Goal: Information Seeking & Learning: Learn about a topic

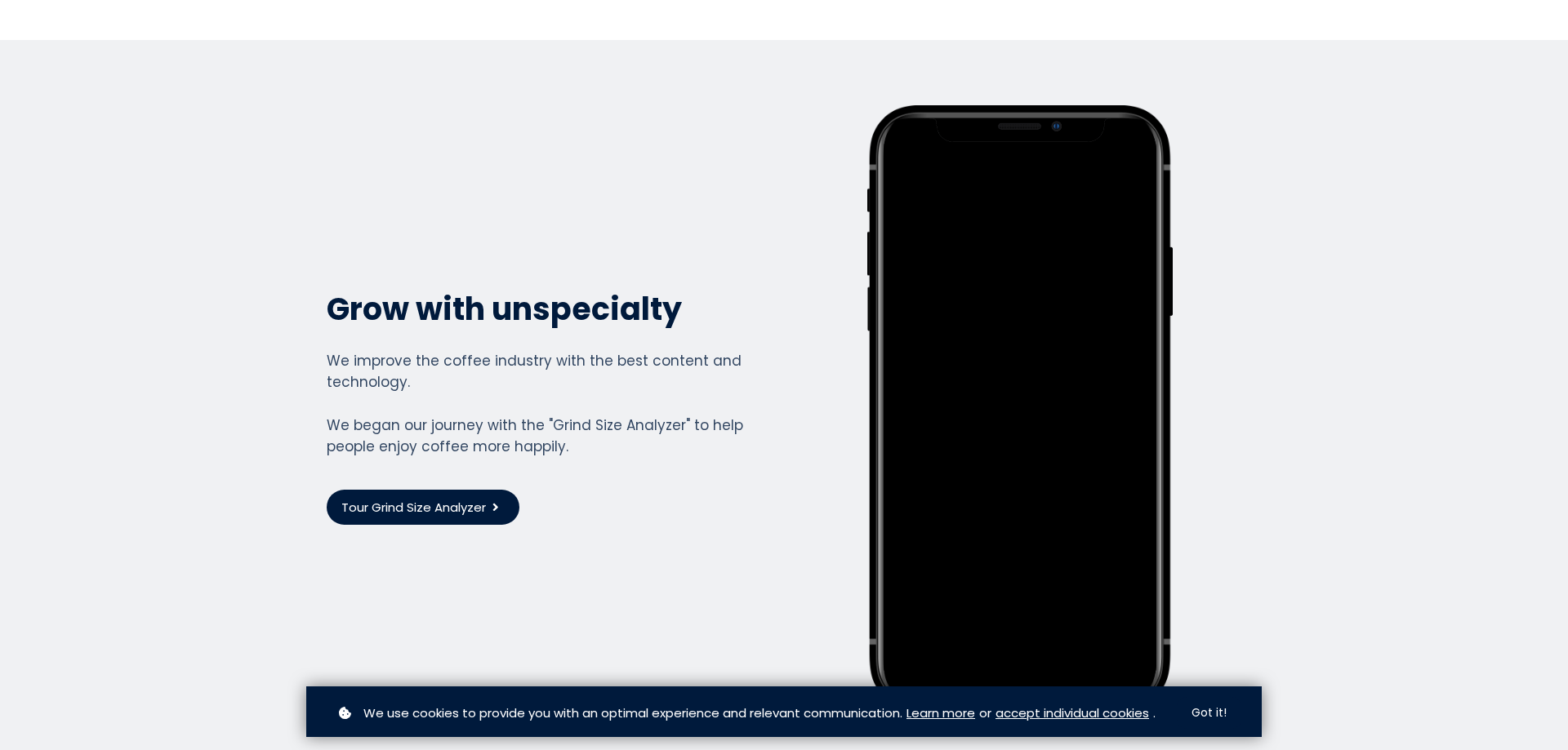
scroll to position [4208, 0]
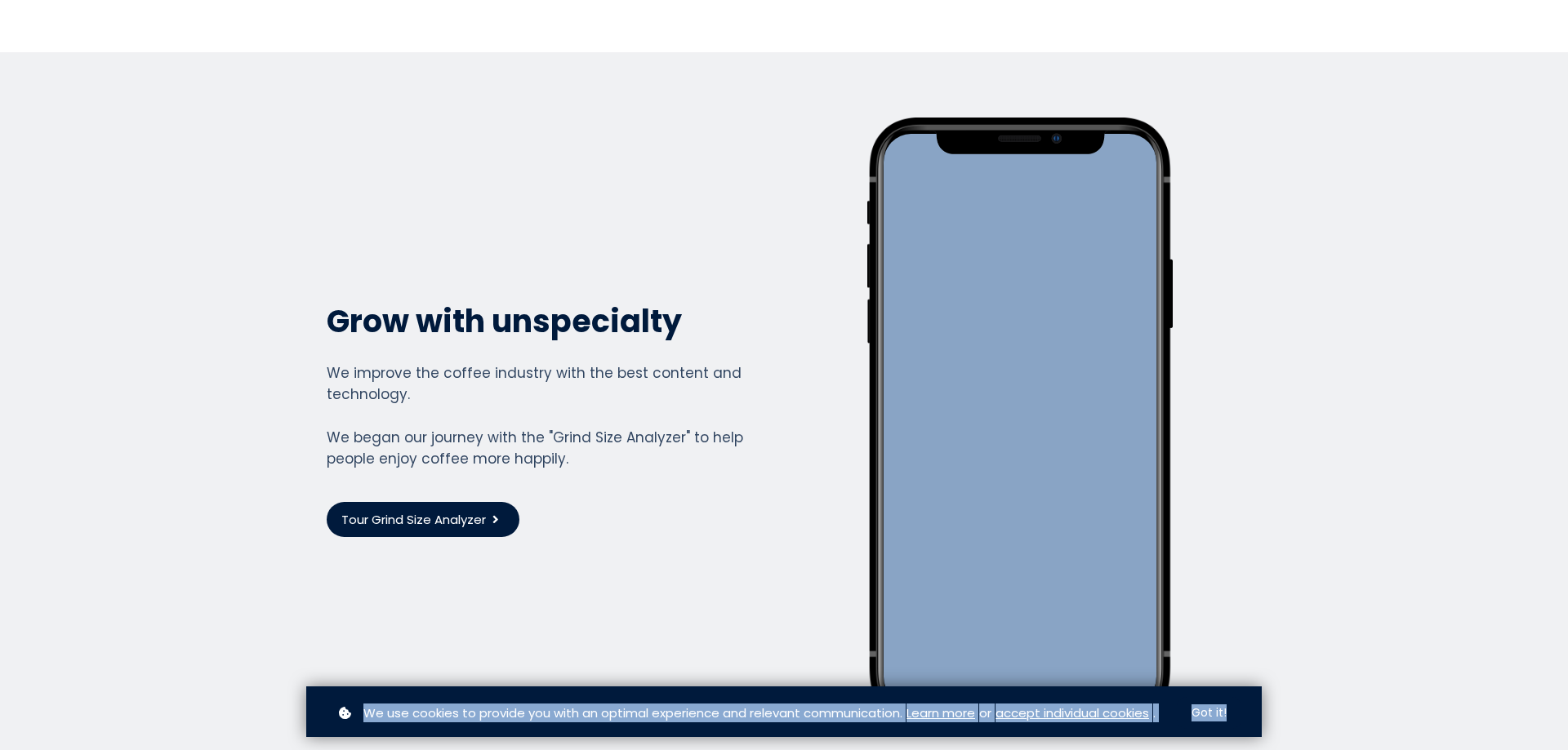
drag, startPoint x: 1566, startPoint y: 691, endPoint x: 1567, endPoint y: 155, distance: 536.0
click at [1567, 155] on body "Home Courses About us Tools Sign in" at bounding box center [784, 375] width 1568 height 750
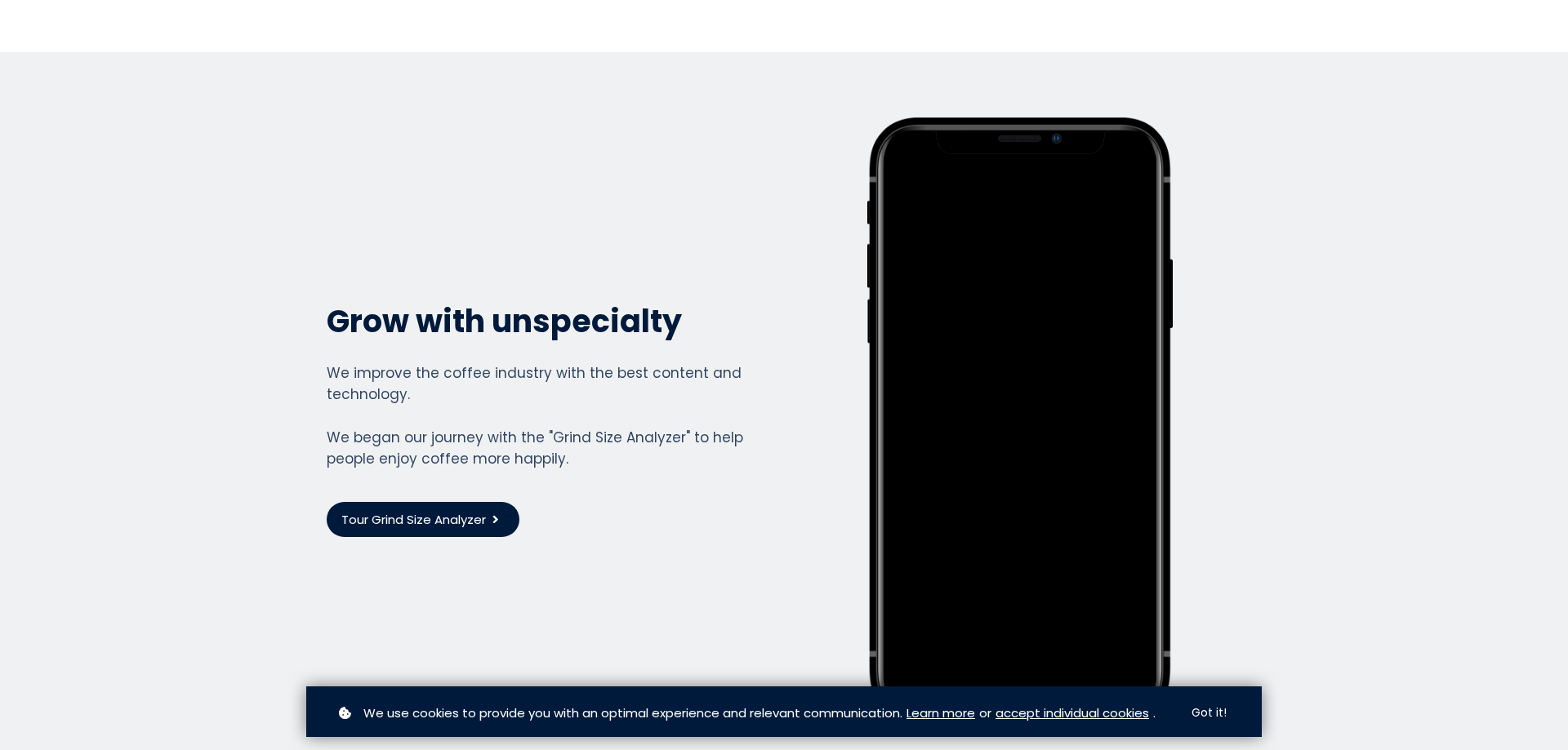
click at [1322, 306] on section "Grow with unspecialty Grow with unspecialty We improve the coffee industry with…" at bounding box center [784, 419] width 1568 height 734
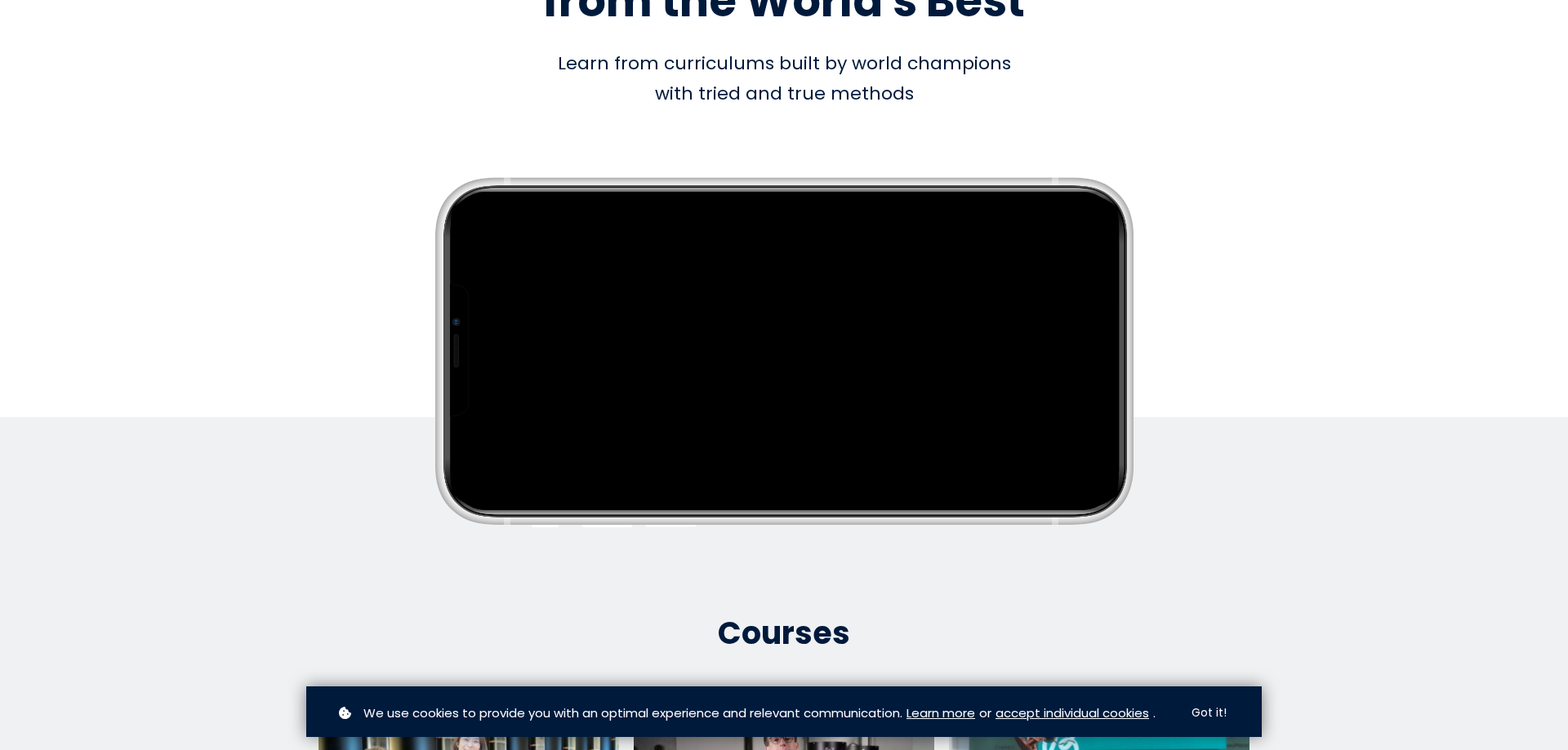
scroll to position [0, 0]
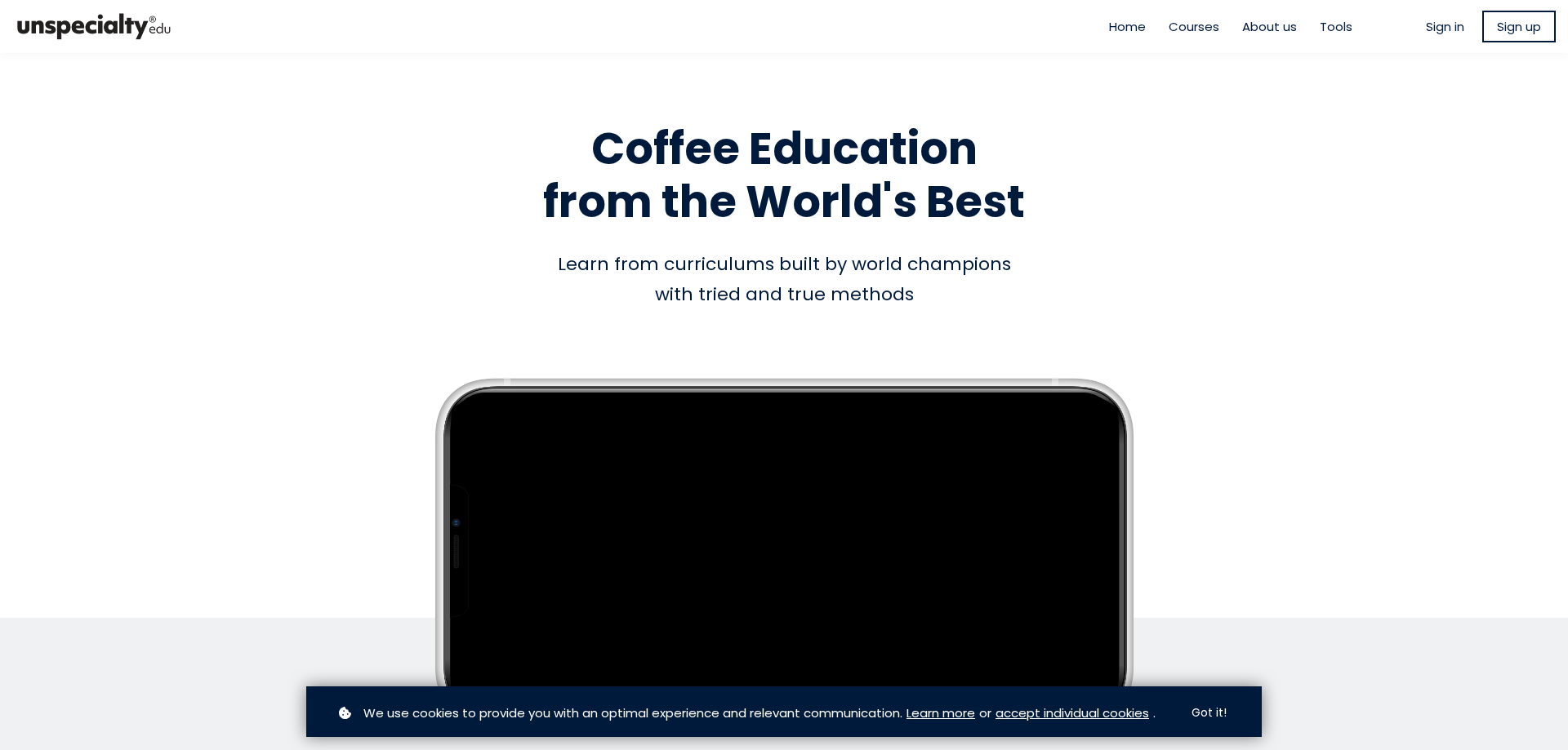
click at [1182, 22] on span "Courses" at bounding box center [1193, 27] width 50 height 19
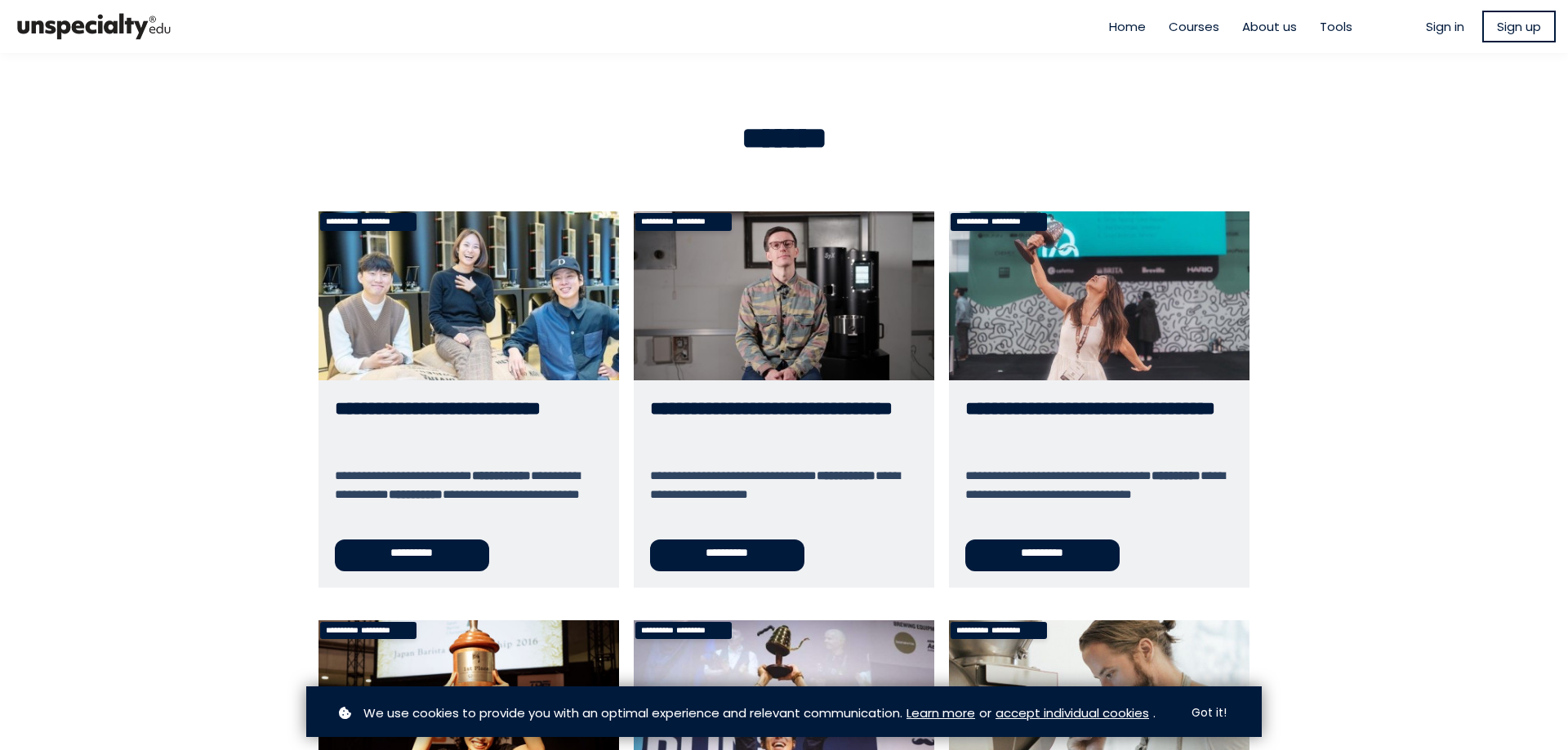
click at [385, 532] on link "**********" at bounding box center [468, 399] width 300 height 376
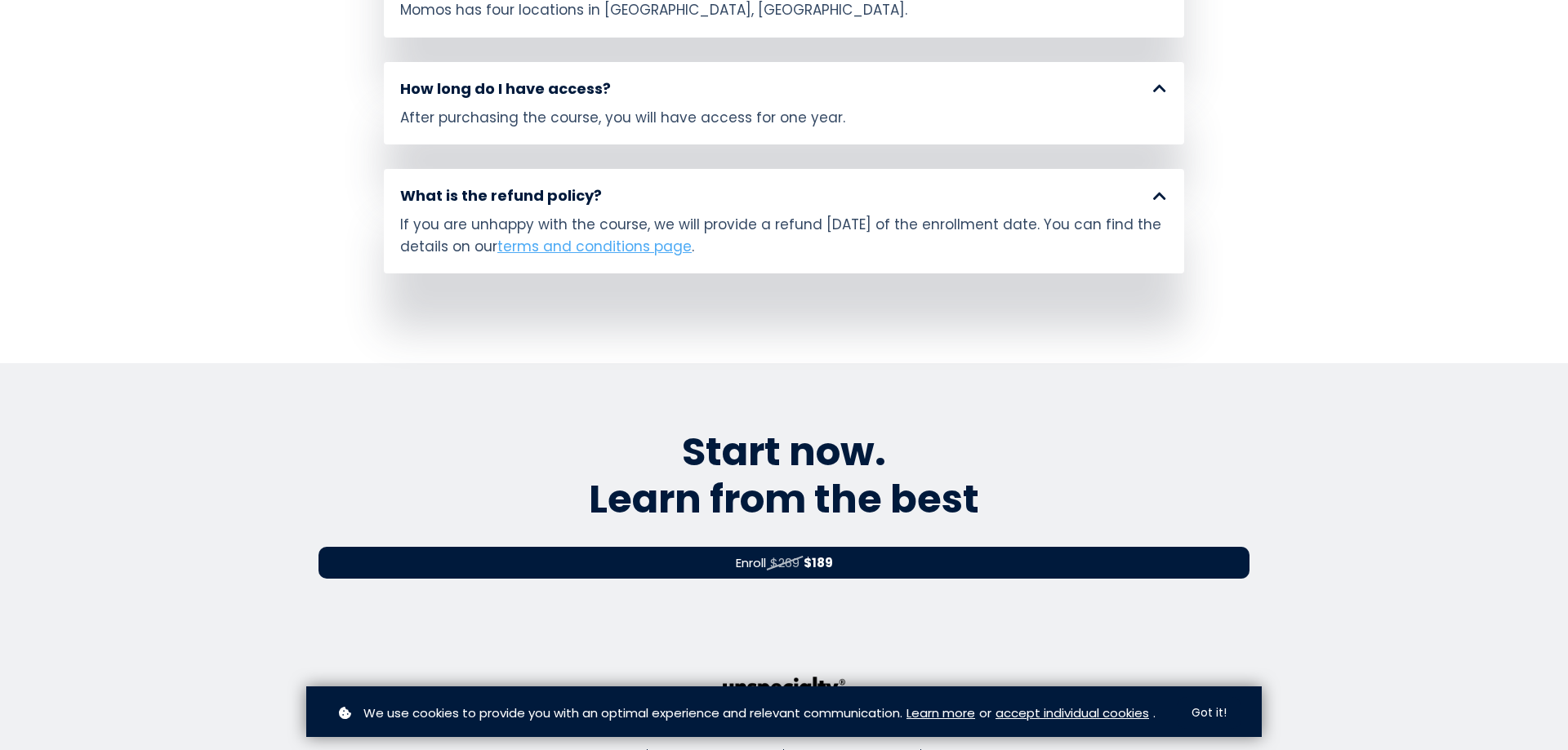
scroll to position [9576, 0]
